Goal: Task Accomplishment & Management: Use online tool/utility

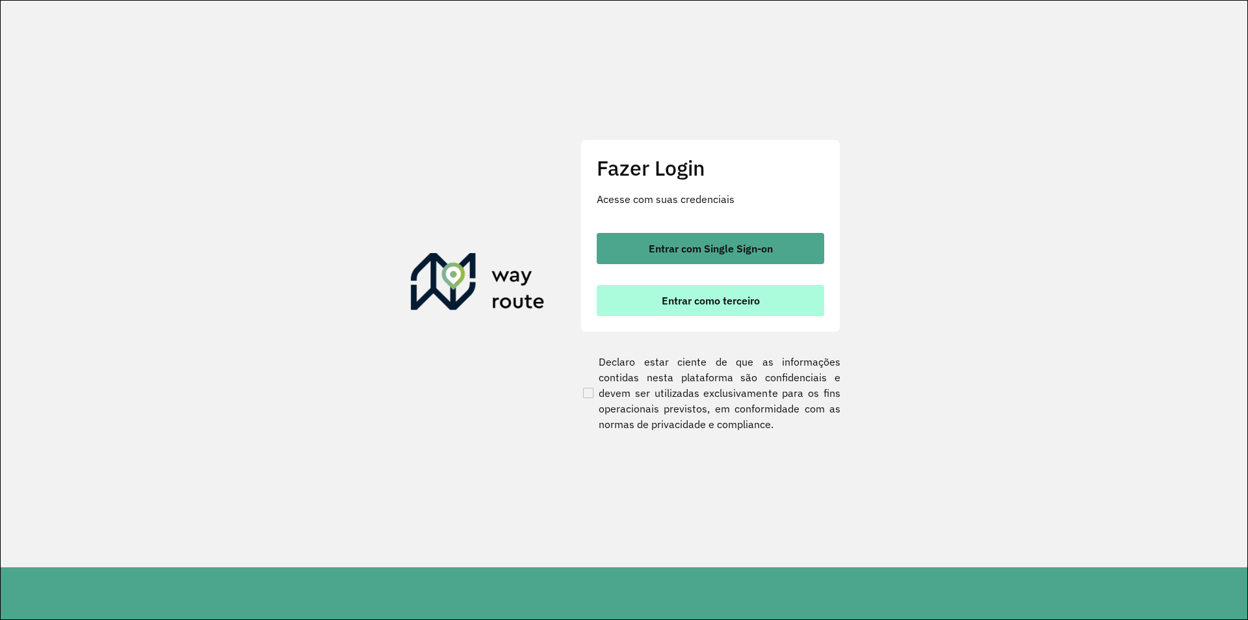
click at [763, 308] on button "Entrar como terceiro" at bounding box center [711, 300] width 228 height 31
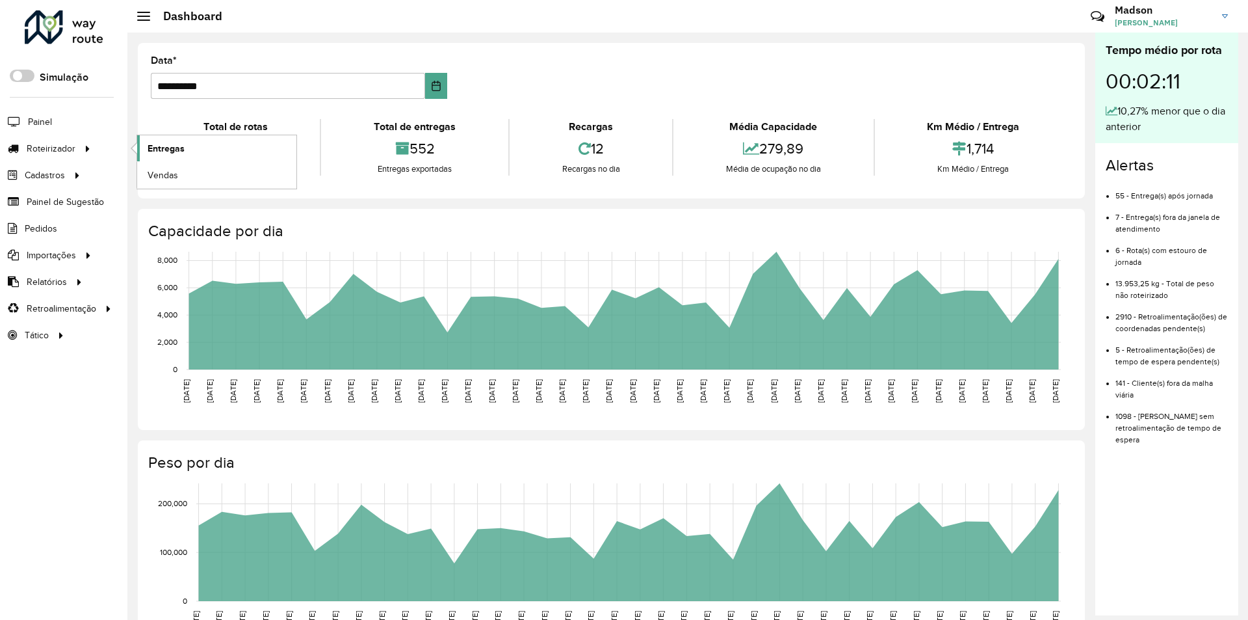
click at [164, 143] on span "Entregas" at bounding box center [166, 149] width 37 height 14
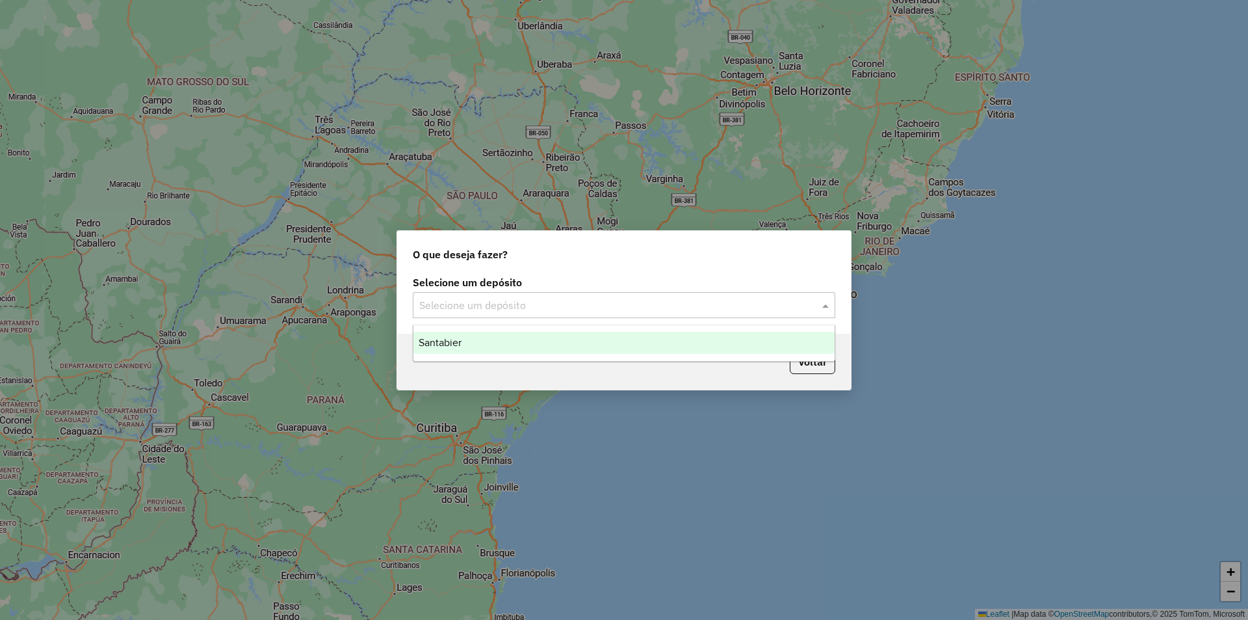
click at [605, 315] on div "Selecione um depósito" at bounding box center [624, 305] width 423 height 26
click at [583, 341] on div "Santabier" at bounding box center [623, 343] width 421 height 22
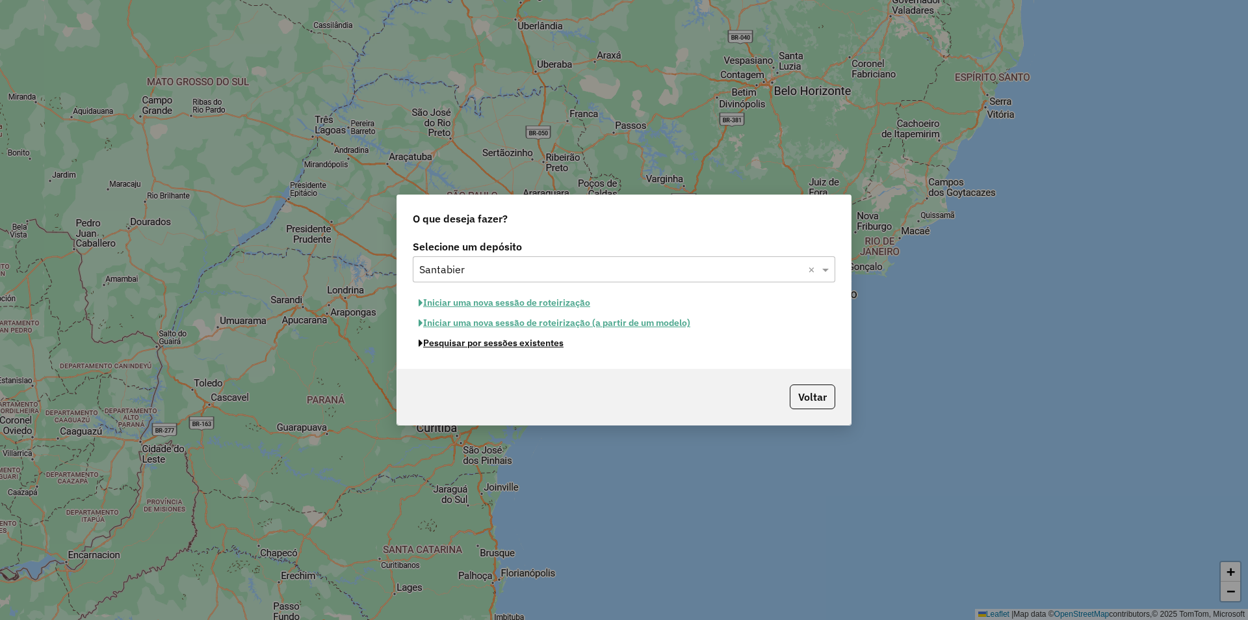
click at [534, 345] on button "Pesquisar por sessões existentes" at bounding box center [491, 343] width 157 height 20
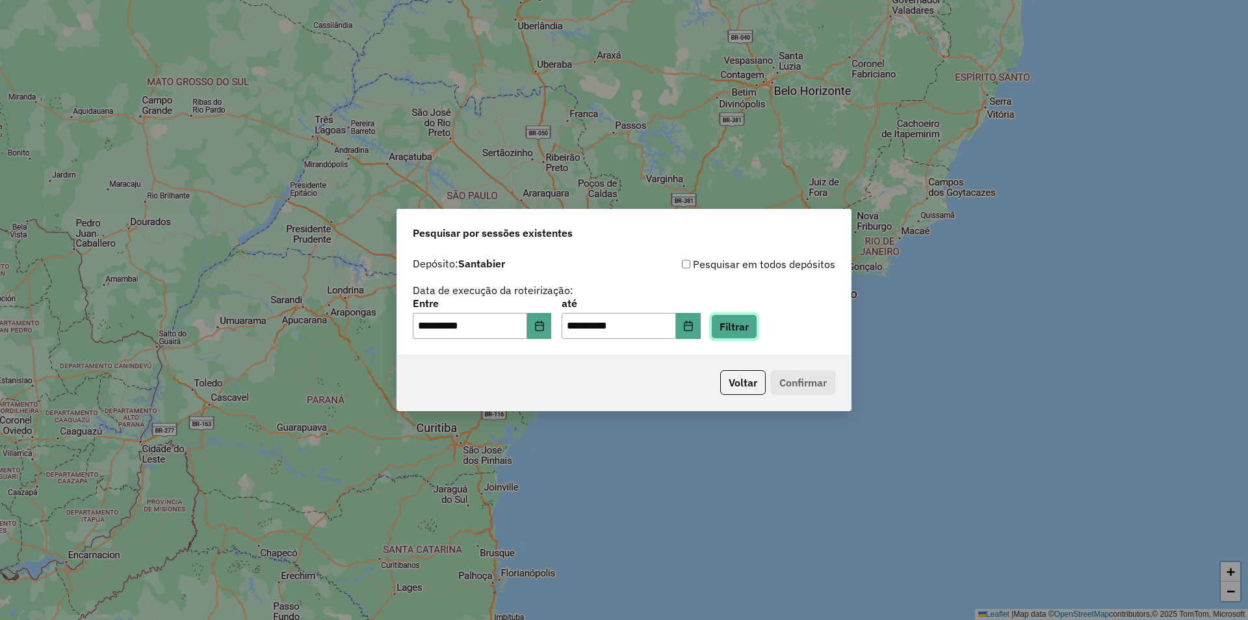
click at [739, 328] on button "Filtrar" at bounding box center [734, 326] width 46 height 25
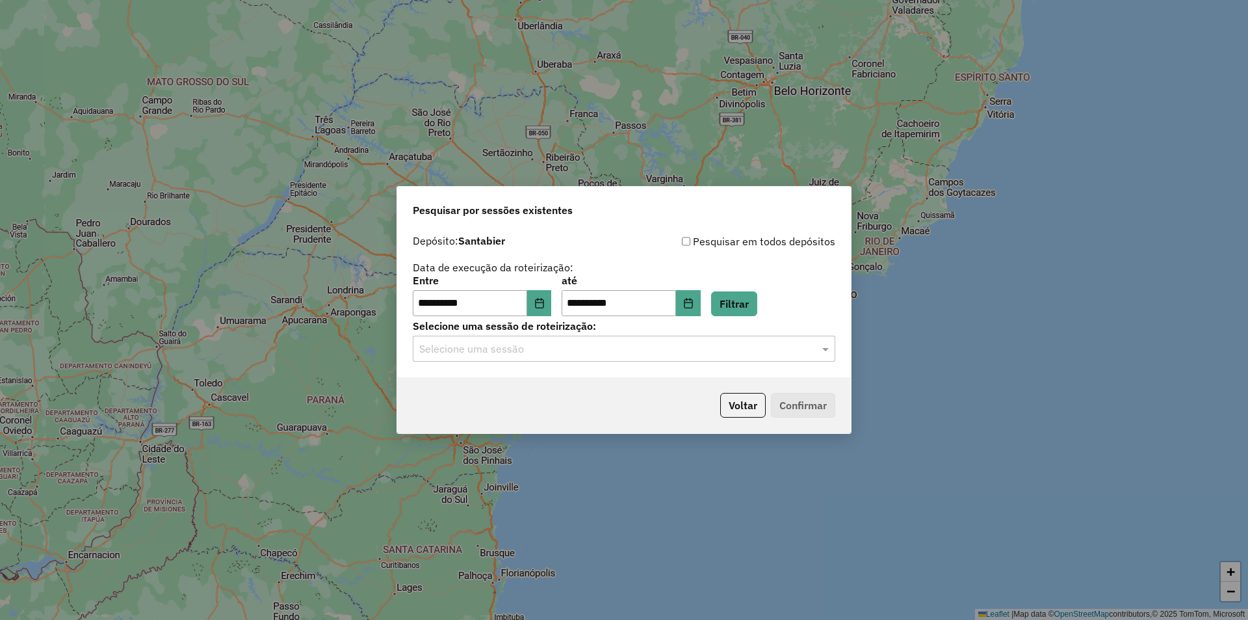
click at [667, 353] on input "text" at bounding box center [611, 349] width 384 height 16
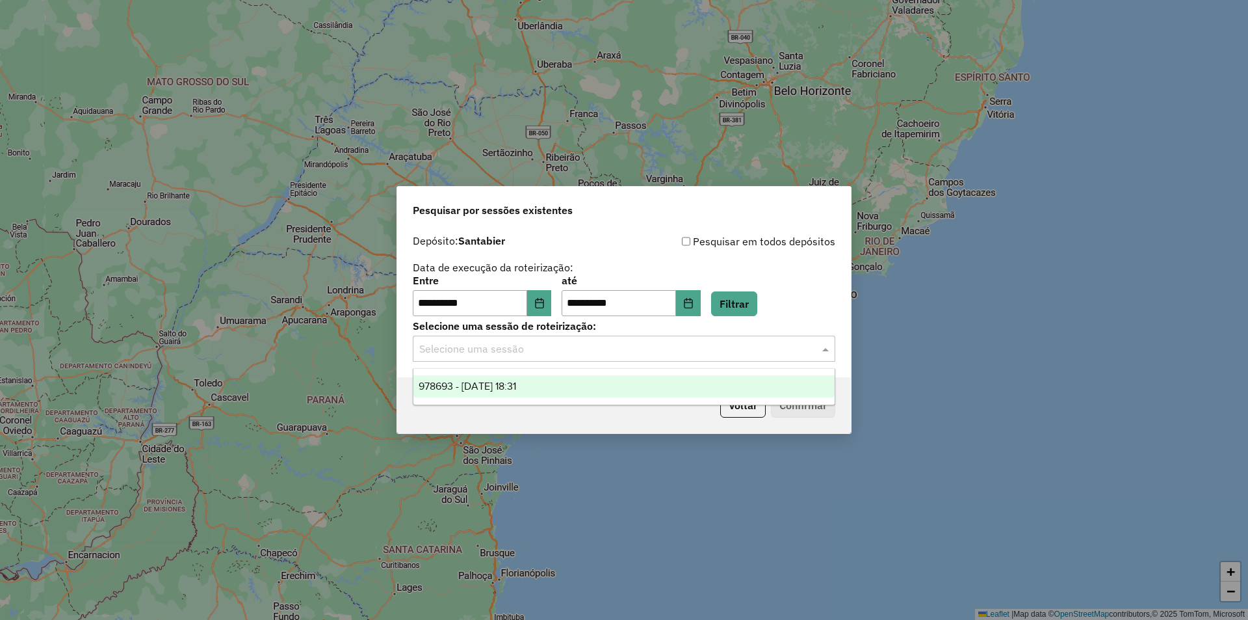
click at [662, 396] on div "978693 - 13/08/2025 18:31" at bounding box center [623, 386] width 421 height 22
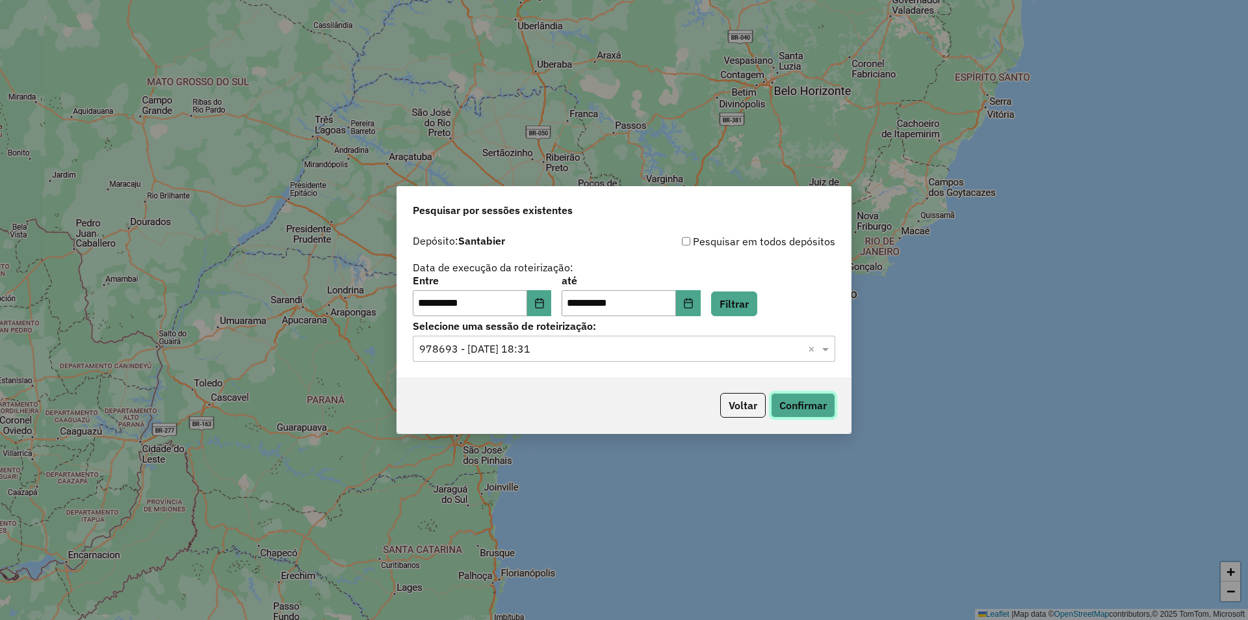
click at [785, 400] on button "Confirmar" at bounding box center [803, 405] width 64 height 25
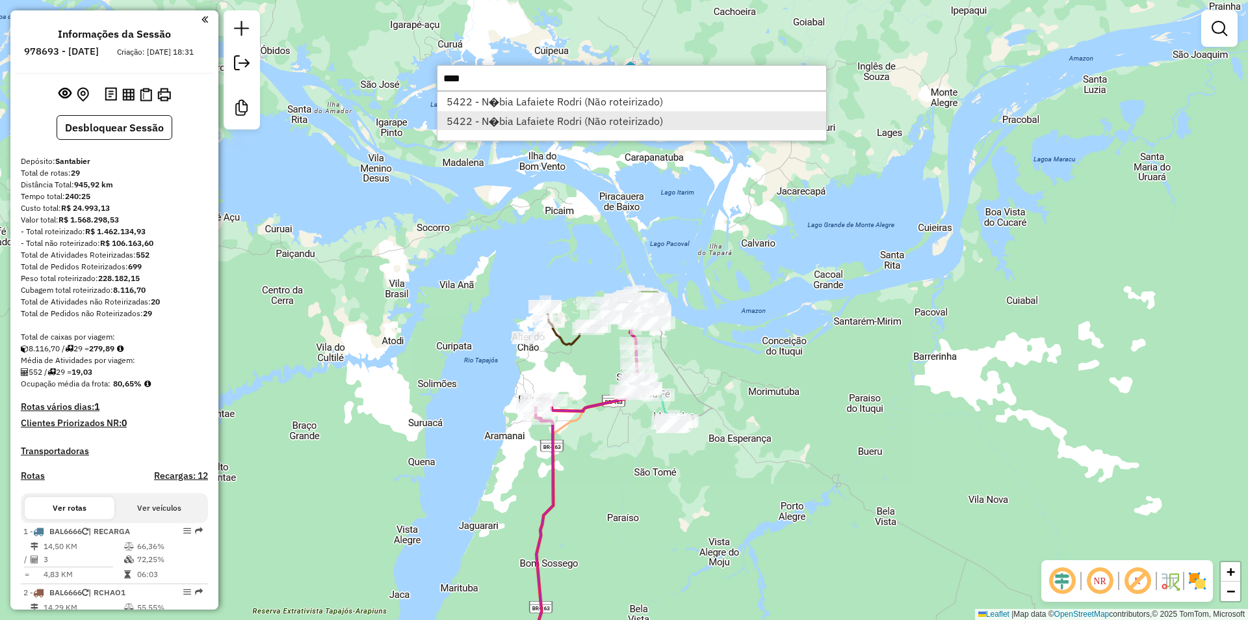
type input "****"
click at [670, 116] on li "5422 - N�bia Lafaiete Rodri (Não roteirizado)" at bounding box center [632, 121] width 389 height 20
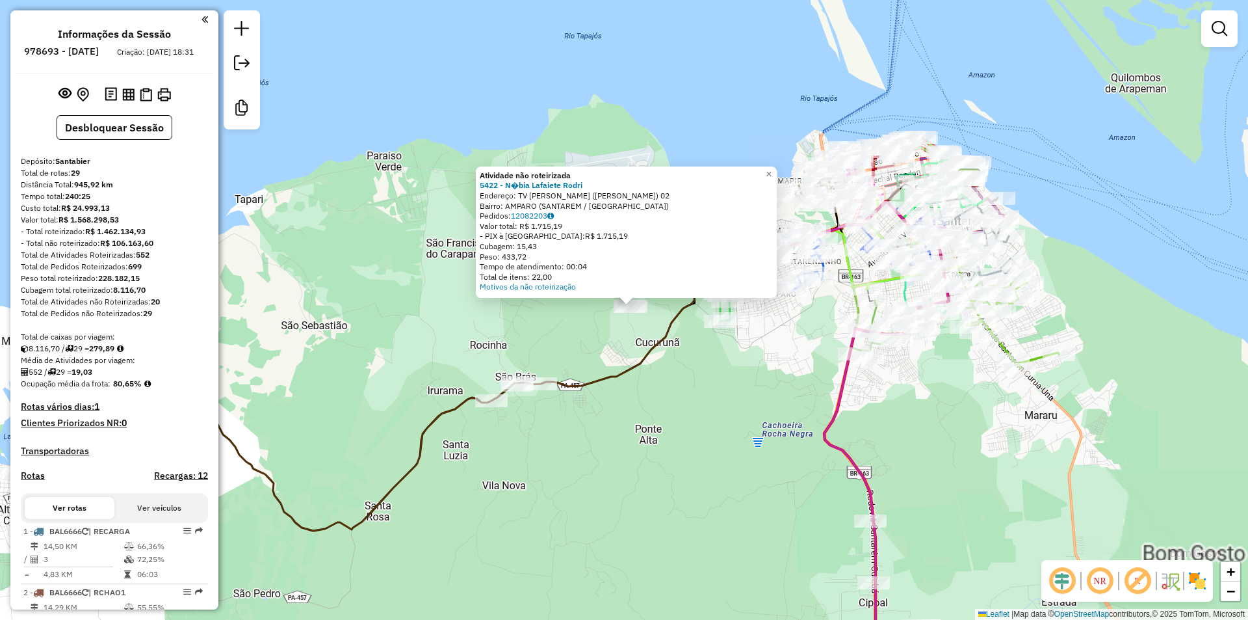
drag, startPoint x: 601, startPoint y: 311, endPoint x: 624, endPoint y: 350, distance: 45.2
click at [624, 350] on div "Atividade não roteirizada 5422 - N�bia Lafaiete Rodri Endereço: TV JADER BARBAL…" at bounding box center [624, 310] width 1248 height 620
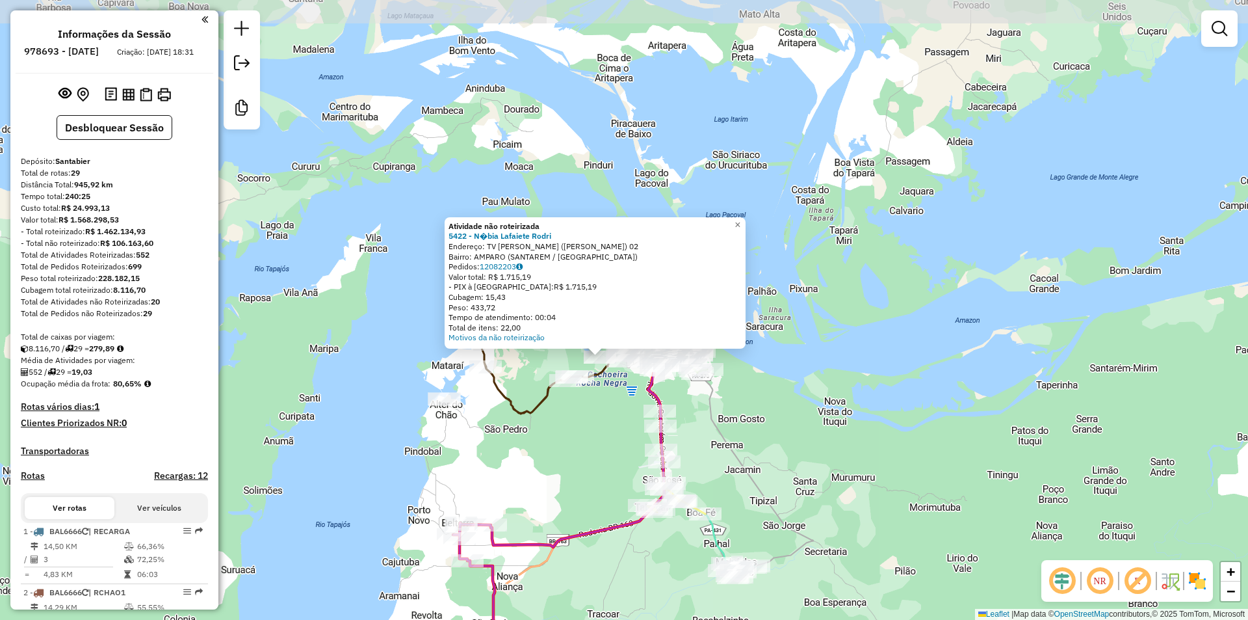
drag, startPoint x: 605, startPoint y: 423, endPoint x: 606, endPoint y: 445, distance: 21.5
click at [606, 445] on div "Atividade não roteirizada 5422 - N�bia Lafaiete Rodri Endereço: TV JADER BARBAL…" at bounding box center [624, 310] width 1248 height 620
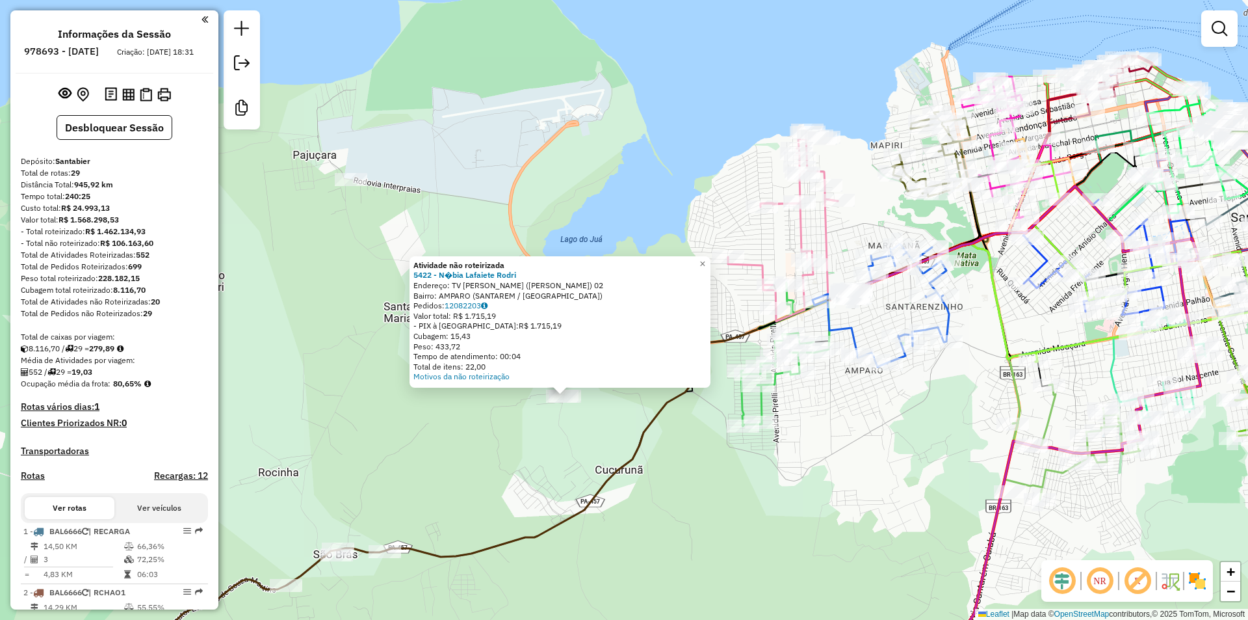
click at [539, 476] on div "Atividade não roteirizada 5422 - N�bia Lafaiete Rodri Endereço: TV JADER BARBAL…" at bounding box center [624, 310] width 1248 height 620
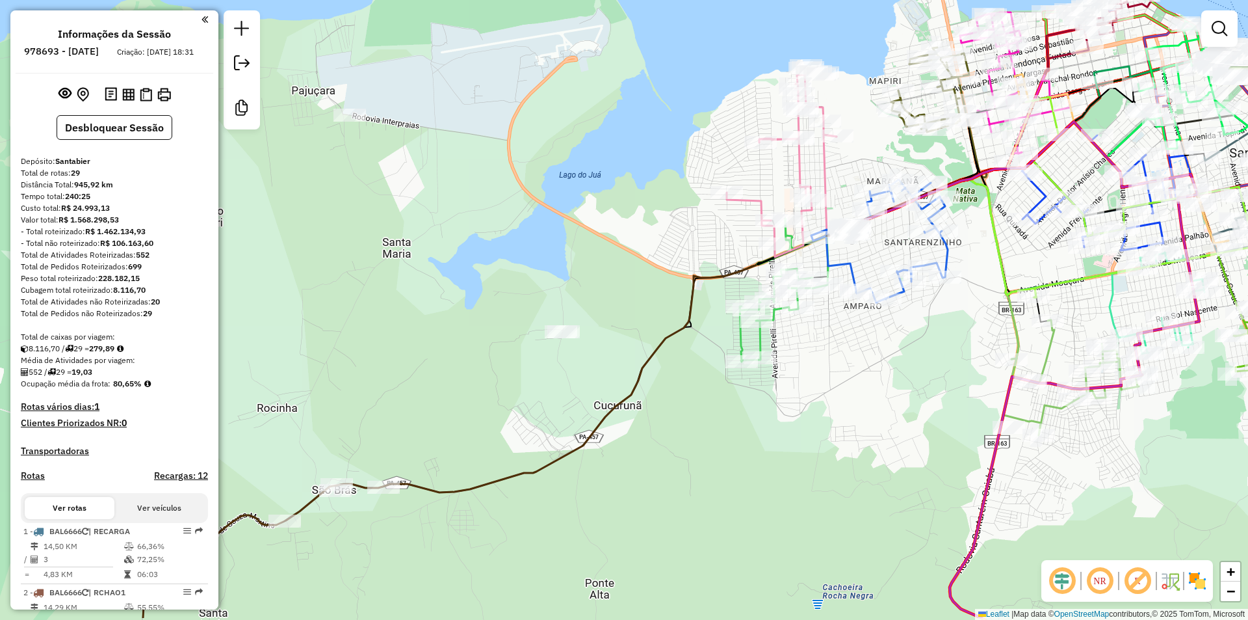
drag, startPoint x: 543, startPoint y: 471, endPoint x: 542, endPoint y: 406, distance: 64.4
click at [542, 406] on div "Janela de atendimento Grade de atendimento Capacidade Transportadoras Veículos …" at bounding box center [624, 310] width 1248 height 620
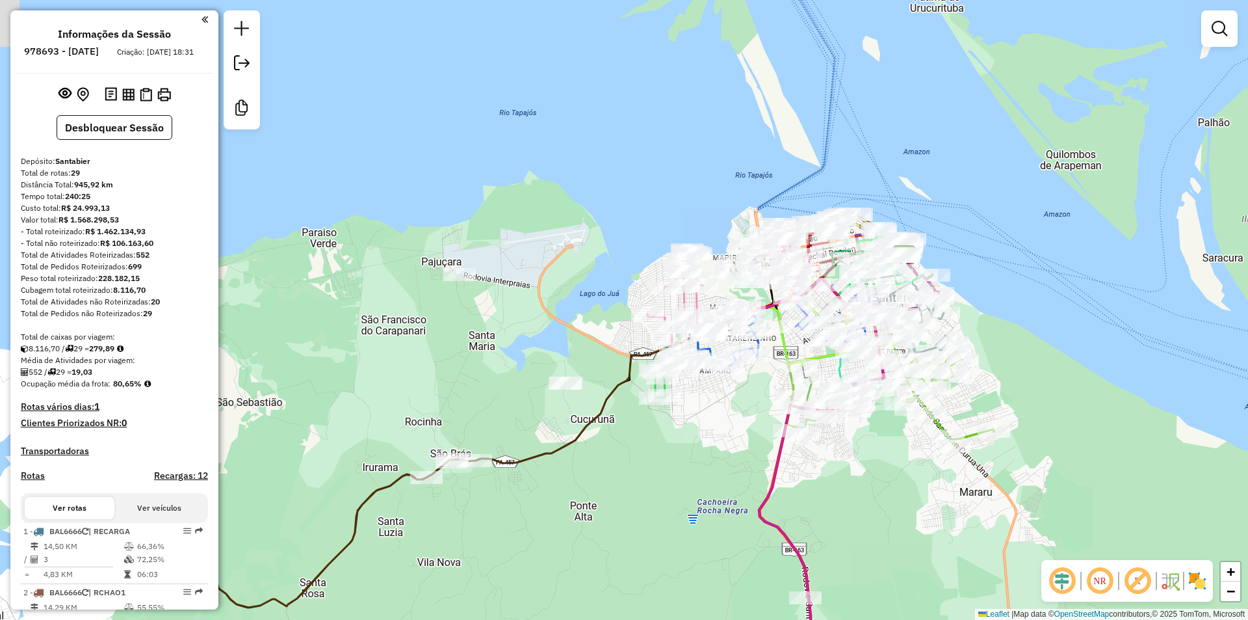
drag, startPoint x: 542, startPoint y: 406, endPoint x: 556, endPoint y: 420, distance: 19.3
click at [556, 420] on div "Janela de atendimento Grade de atendimento Capacidade Transportadoras Veículos …" at bounding box center [624, 310] width 1248 height 620
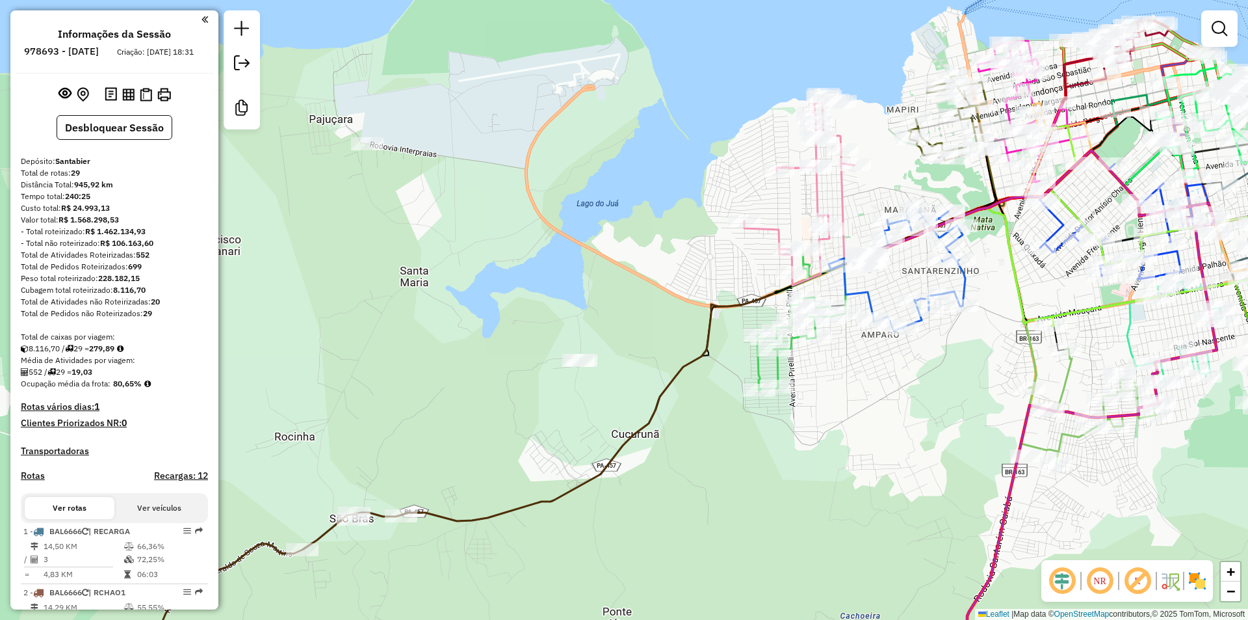
drag, startPoint x: 701, startPoint y: 387, endPoint x: 711, endPoint y: 379, distance: 12.5
click at [711, 379] on div "Janela de atendimento Grade de atendimento Capacidade Transportadoras Veículos …" at bounding box center [624, 310] width 1248 height 620
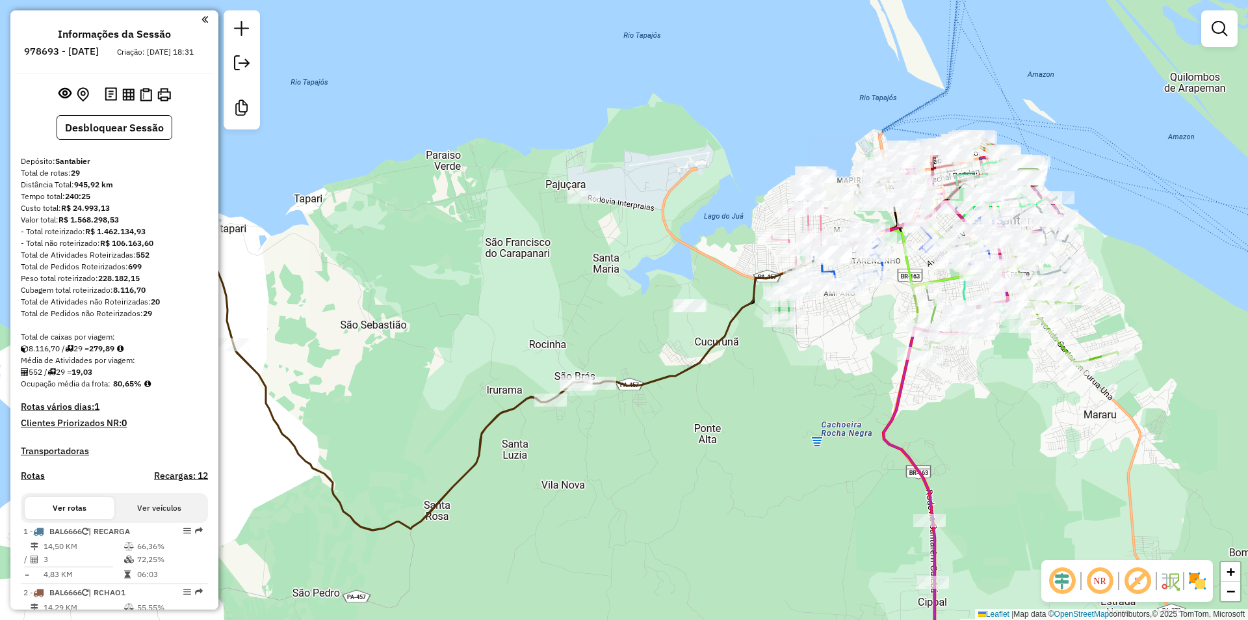
drag, startPoint x: 704, startPoint y: 389, endPoint x: 689, endPoint y: 352, distance: 39.4
click at [689, 352] on div "Janela de atendimento Grade de atendimento Capacidade Transportadoras Veículos …" at bounding box center [624, 310] width 1248 height 620
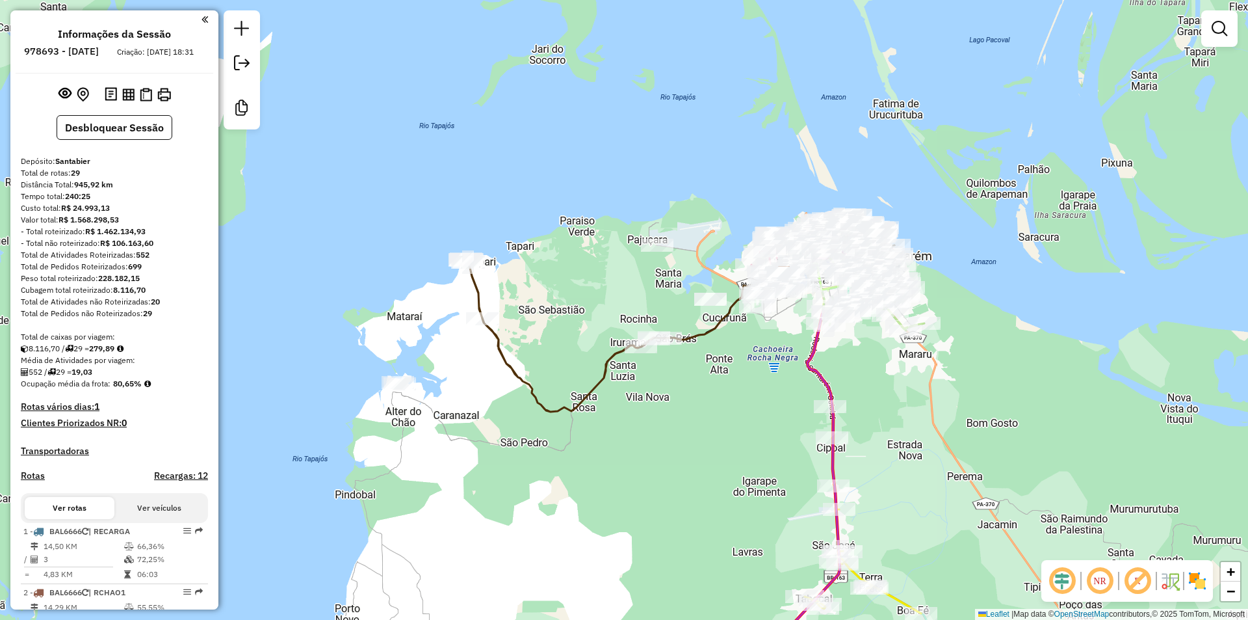
drag, startPoint x: 686, startPoint y: 376, endPoint x: 707, endPoint y: 348, distance: 35.8
click at [707, 348] on div "Janela de atendimento Grade de atendimento Capacidade Transportadoras Veículos …" at bounding box center [624, 310] width 1248 height 620
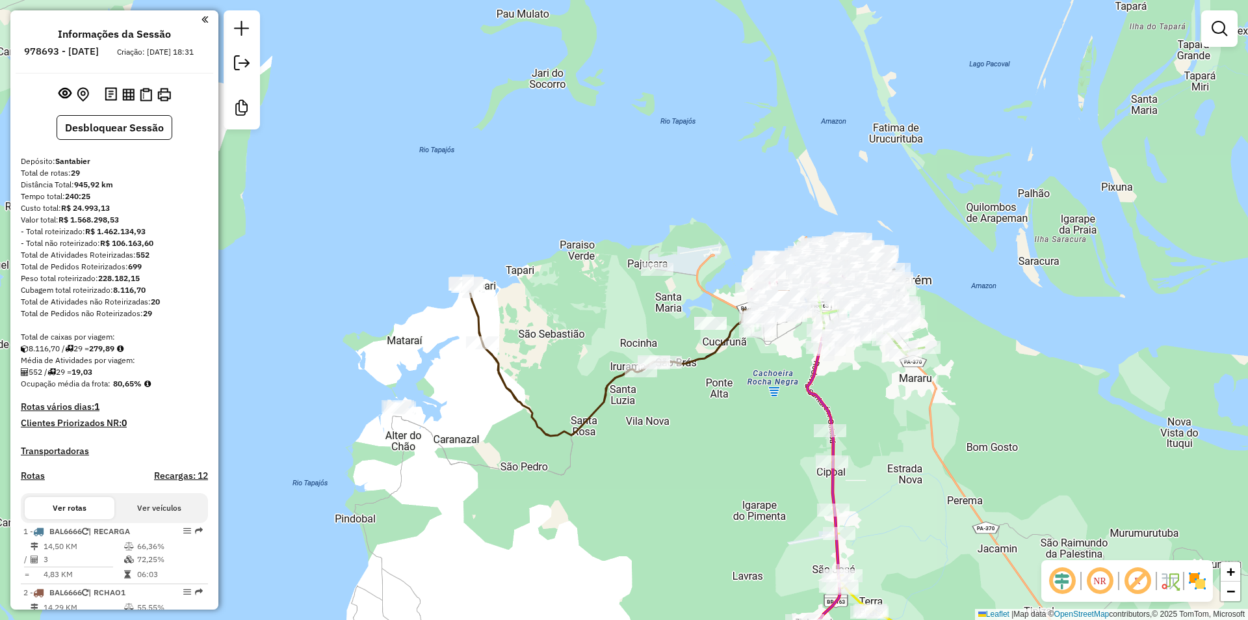
drag, startPoint x: 697, startPoint y: 413, endPoint x: 677, endPoint y: 436, distance: 30.4
click at [677, 436] on div "Janela de atendimento Grade de atendimento Capacidade Transportadoras Veículos …" at bounding box center [624, 310] width 1248 height 620
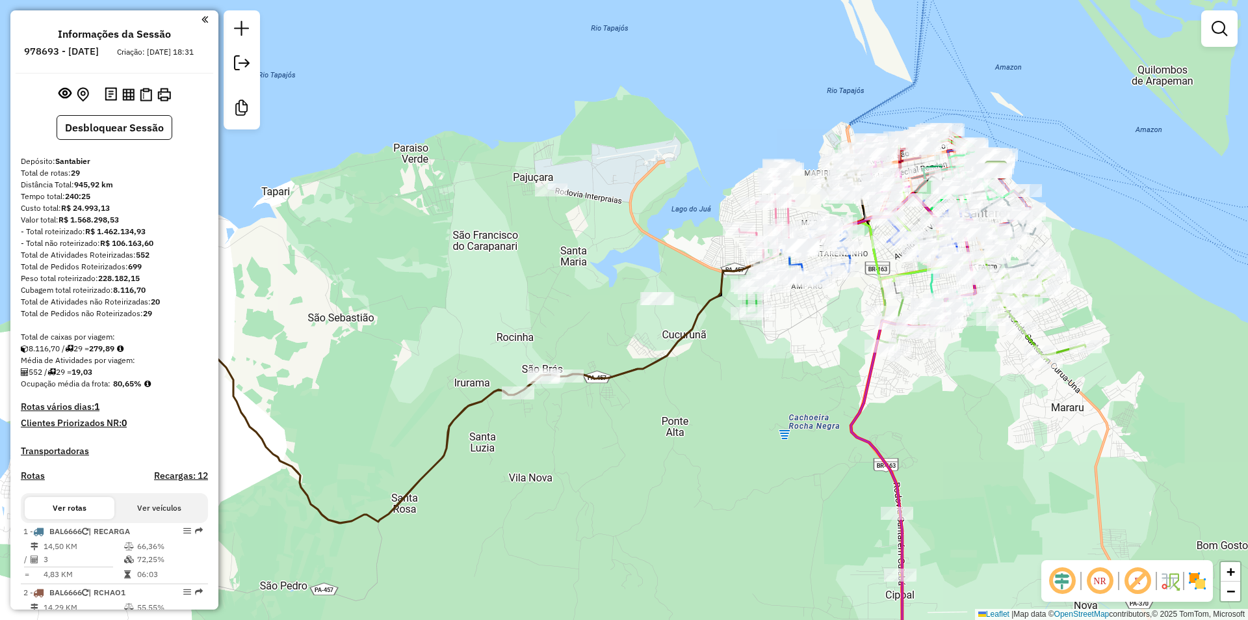
drag, startPoint x: 701, startPoint y: 324, endPoint x: 677, endPoint y: 283, distance: 46.9
click at [677, 283] on div "Janela de atendimento Grade de atendimento Capacidade Transportadoras Veículos …" at bounding box center [624, 310] width 1248 height 620
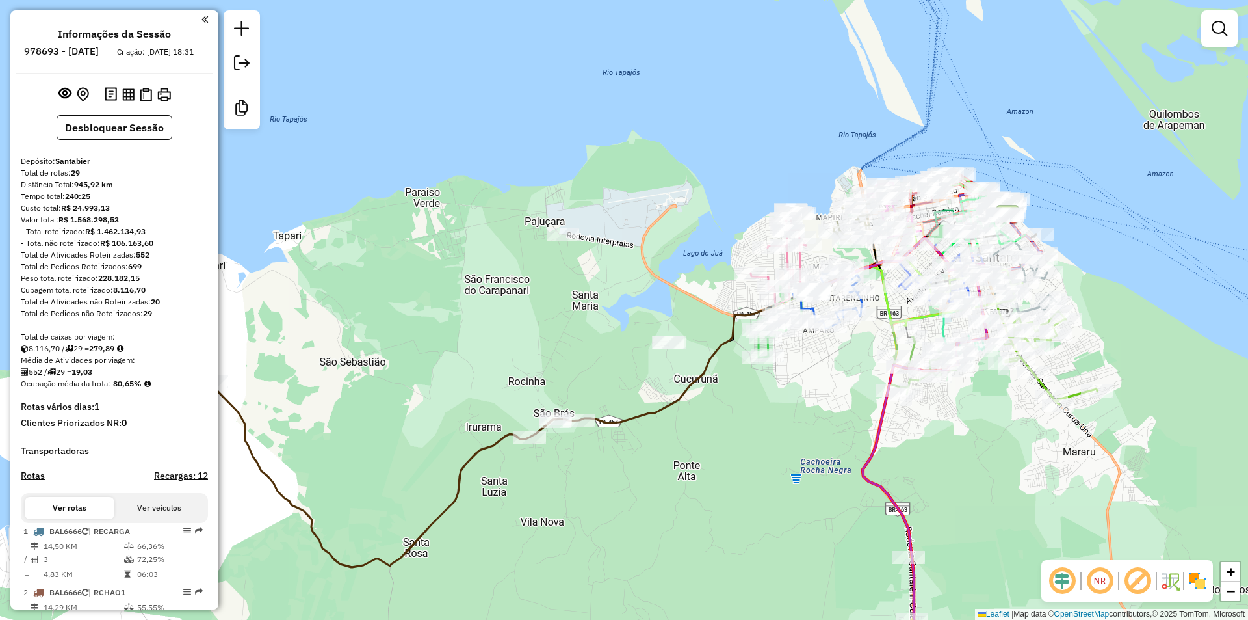
drag, startPoint x: 685, startPoint y: 412, endPoint x: 781, endPoint y: 410, distance: 96.2
click at [781, 410] on div "Janela de atendimento Grade de atendimento Capacidade Transportadoras Veículos …" at bounding box center [624, 310] width 1248 height 620
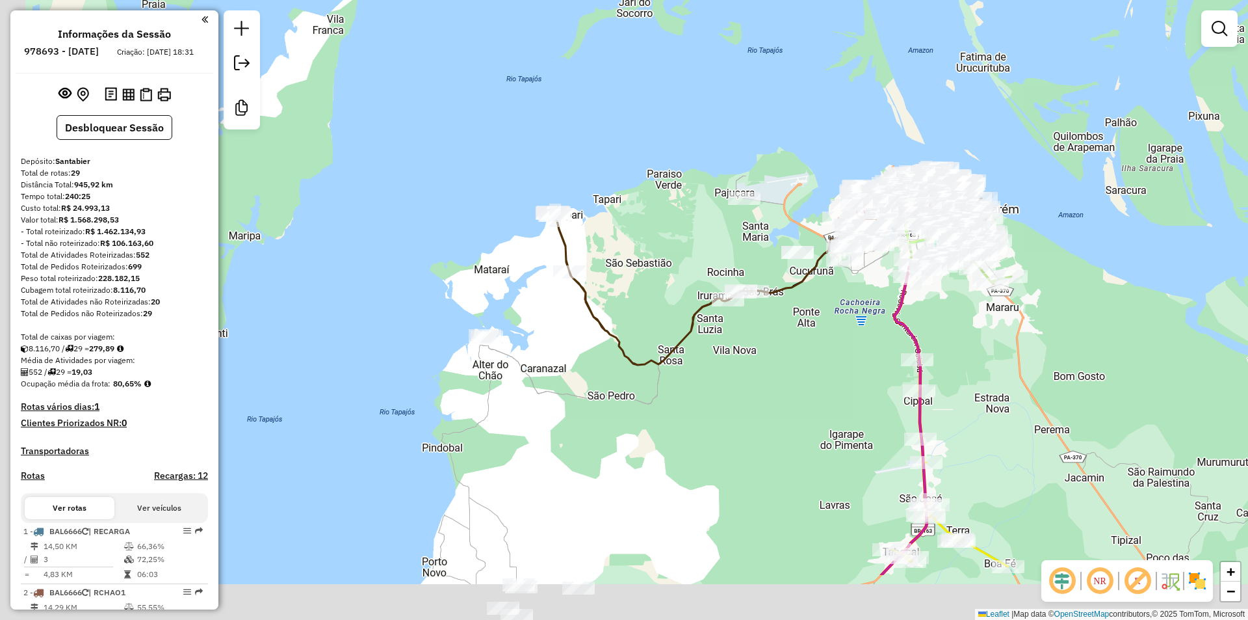
drag, startPoint x: 779, startPoint y: 446, endPoint x: 804, endPoint y: 362, distance: 87.2
click at [804, 362] on div "Janela de atendimento Grade de atendimento Capacidade Transportadoras Veículos …" at bounding box center [624, 310] width 1248 height 620
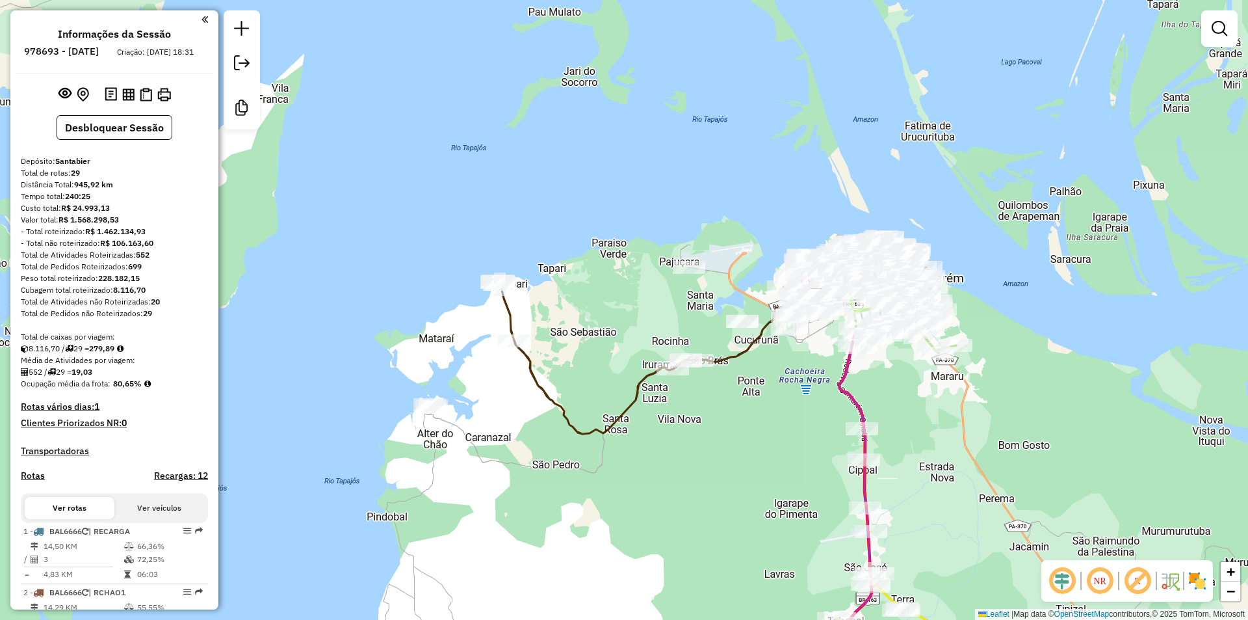
drag, startPoint x: 804, startPoint y: 362, endPoint x: 748, endPoint y: 431, distance: 88.3
click at [748, 431] on div "Janela de atendimento Grade de atendimento Capacidade Transportadoras Veículos …" at bounding box center [624, 310] width 1248 height 620
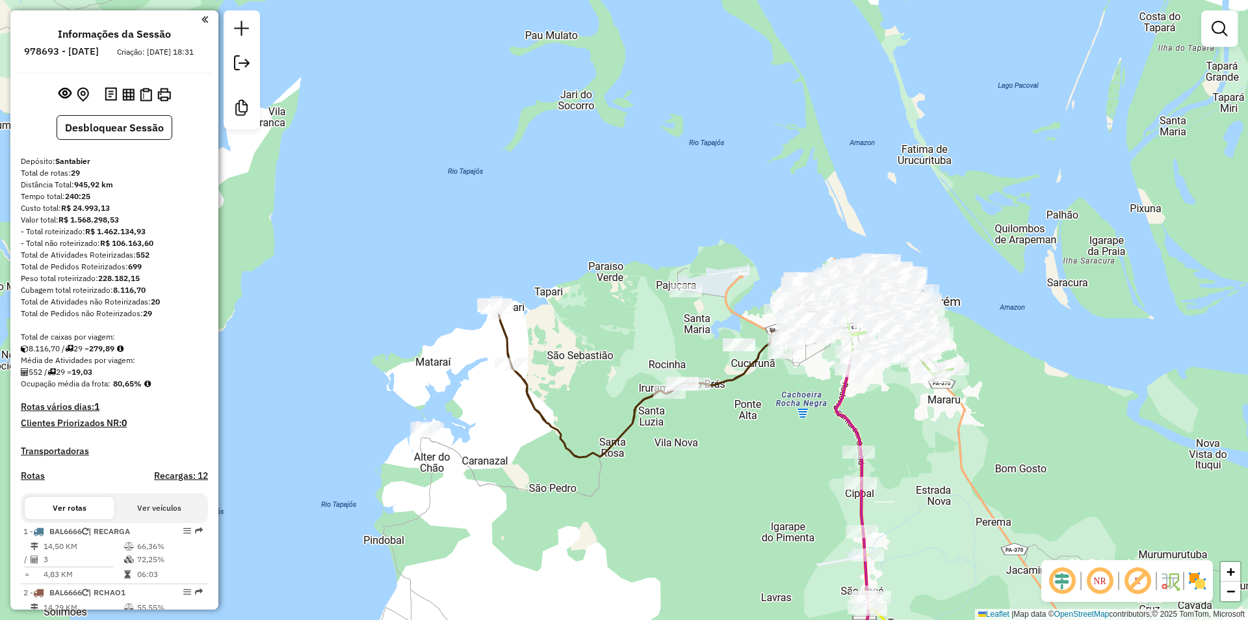
drag, startPoint x: 766, startPoint y: 346, endPoint x: 755, endPoint y: 394, distance: 48.7
click at [755, 394] on icon at bounding box center [687, 379] width 385 height 155
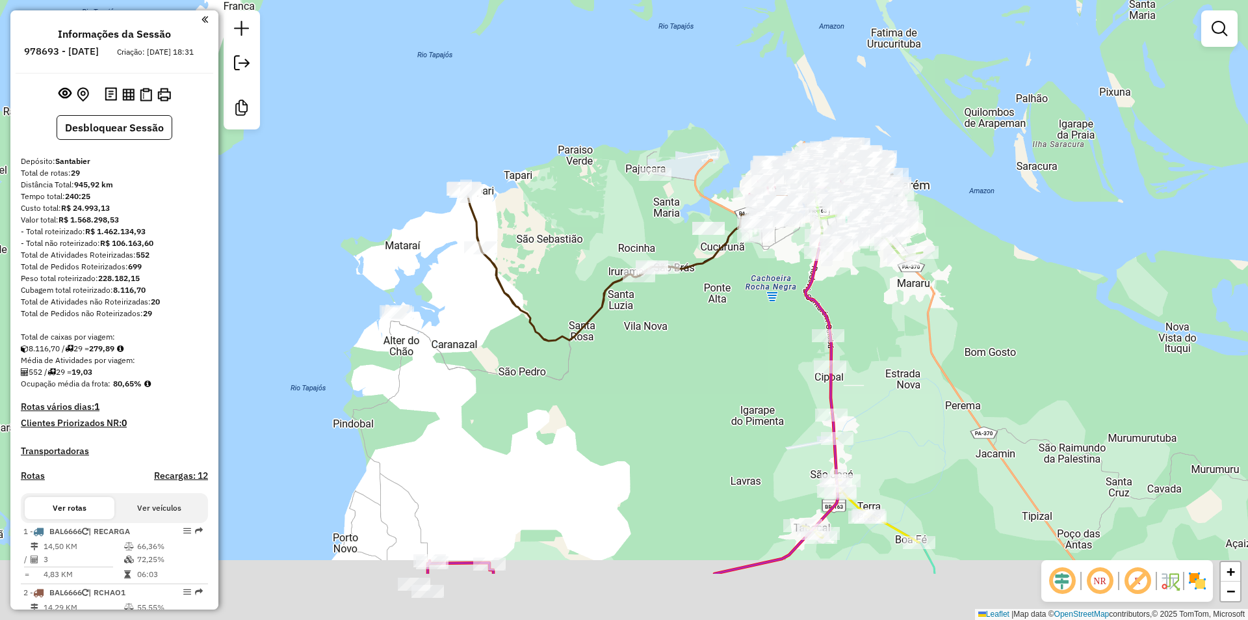
drag, startPoint x: 754, startPoint y: 298, endPoint x: 729, endPoint y: 189, distance: 111.5
click at [729, 189] on div "Janela de atendimento Grade de atendimento Capacidade Transportadoras Veículos …" at bounding box center [624, 310] width 1248 height 620
